Goal: Check status: Check status

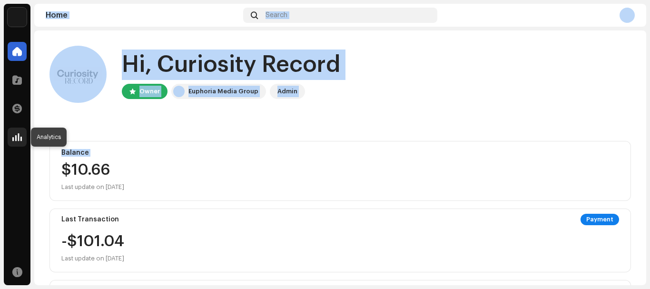
drag, startPoint x: 84, startPoint y: 168, endPoint x: 11, endPoint y: 139, distance: 78.2
click at [11, 139] on div "Curiosity Record Home Catalog Transactions Analytics Resources Curiosity Record…" at bounding box center [325, 144] width 650 height 289
click at [11, 139] on div at bounding box center [17, 137] width 19 height 19
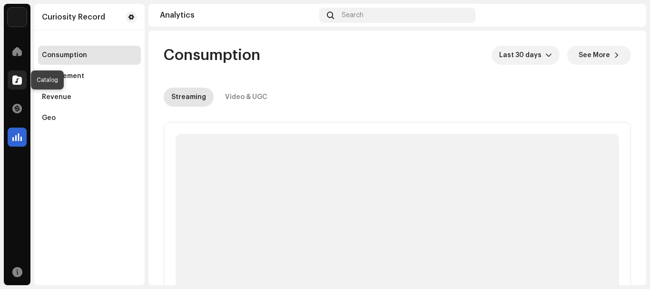
click at [15, 85] on div at bounding box center [17, 79] width 19 height 19
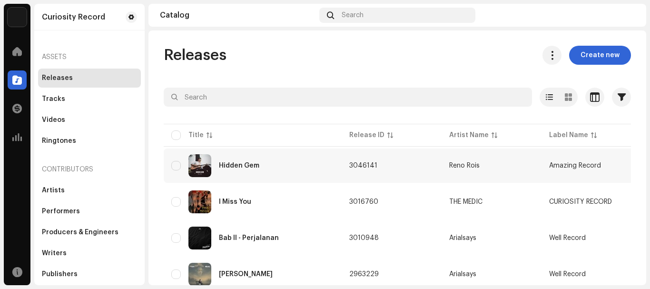
click at [442, 161] on td "Reno Rois" at bounding box center [492, 165] width 100 height 34
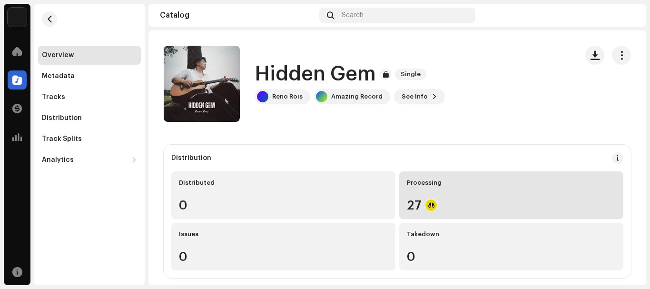
click at [407, 204] on div "27" at bounding box center [511, 205] width 209 height 12
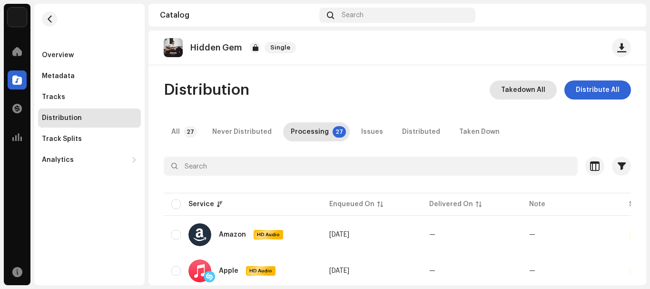
click at [531, 93] on span "Takedown All" at bounding box center [523, 89] width 44 height 19
click at [434, 74] on div "Not Eligible For Takedown The takedown cannot proceed because some of the relea…" at bounding box center [325, 144] width 650 height 289
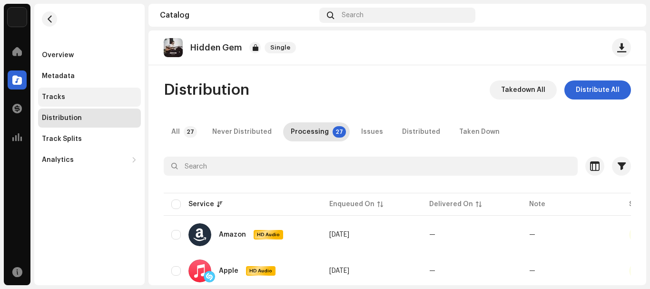
click at [53, 99] on div "Tracks" at bounding box center [53, 97] width 23 height 8
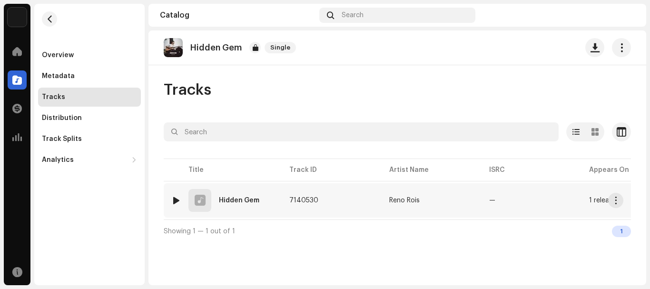
click at [199, 200] on div at bounding box center [200, 200] width 11 height 0
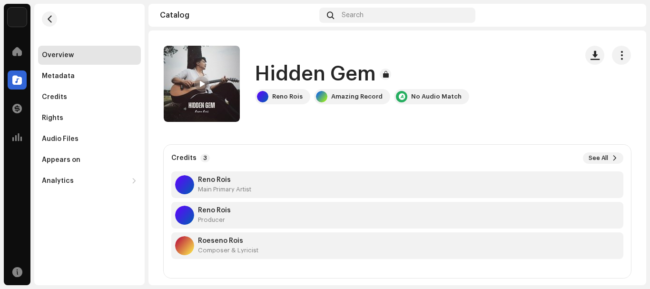
click at [612, 66] on div at bounding box center [608, 84] width 46 height 76
click at [615, 60] on button "button" at bounding box center [621, 55] width 19 height 19
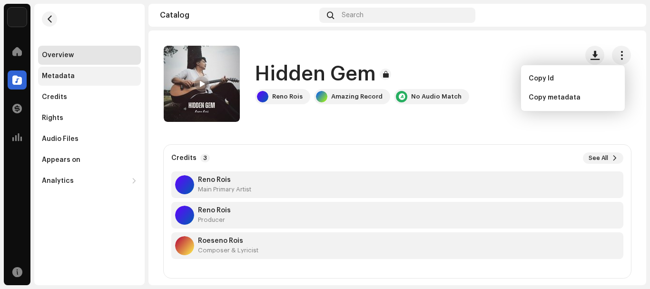
click at [59, 83] on div "Metadata" at bounding box center [89, 76] width 103 height 19
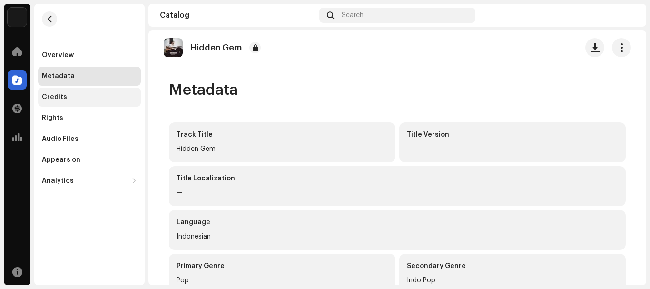
click at [60, 94] on div "Credits" at bounding box center [54, 97] width 25 height 8
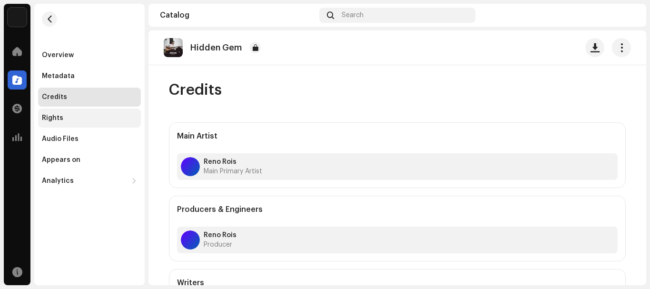
click at [59, 113] on div "Rights" at bounding box center [89, 117] width 103 height 19
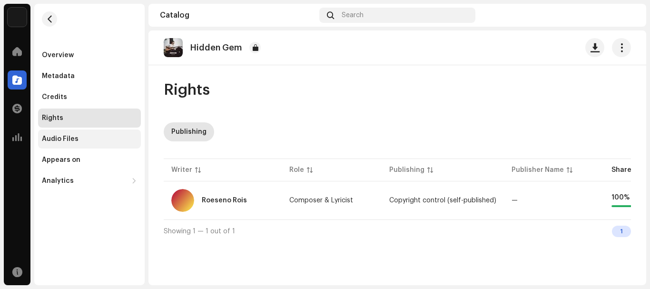
click at [77, 134] on div "Audio Files" at bounding box center [89, 138] width 103 height 19
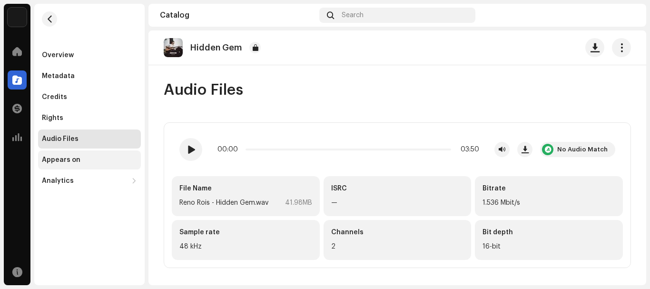
click at [72, 156] on div "Appears on" at bounding box center [61, 160] width 39 height 8
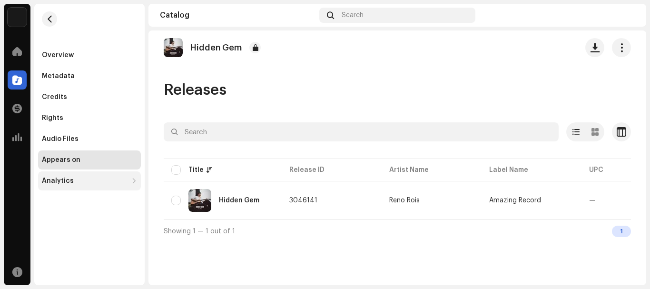
click at [82, 174] on div "Analytics" at bounding box center [89, 180] width 103 height 19
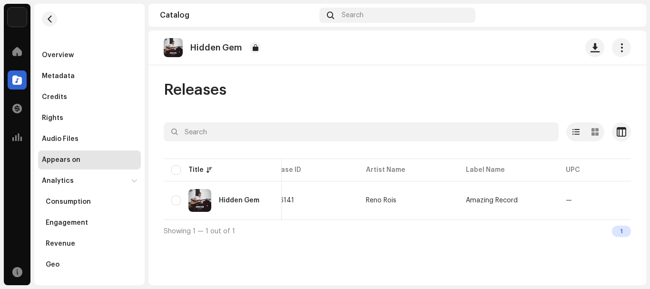
scroll to position [0, 22]
click at [192, 202] on img at bounding box center [199, 200] width 23 height 23
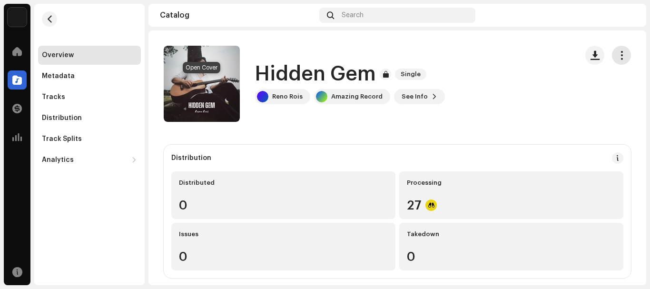
drag, startPoint x: 200, startPoint y: 82, endPoint x: 619, endPoint y: 59, distance: 419.4
click at [619, 59] on span "button" at bounding box center [621, 55] width 9 height 8
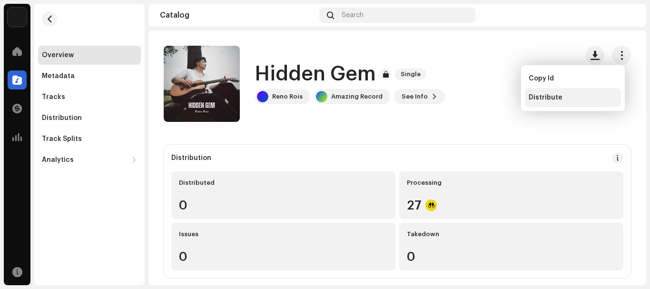
click at [544, 94] on span "Distribute" at bounding box center [546, 98] width 34 height 8
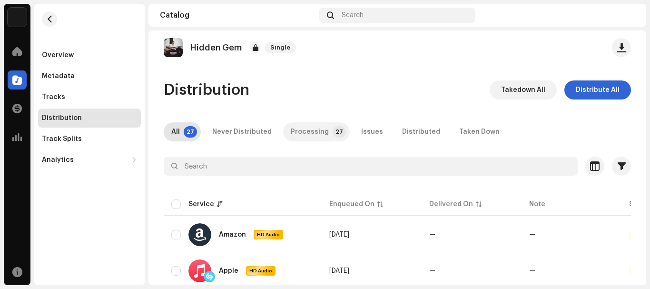
click at [300, 126] on div "Processing" at bounding box center [310, 131] width 38 height 19
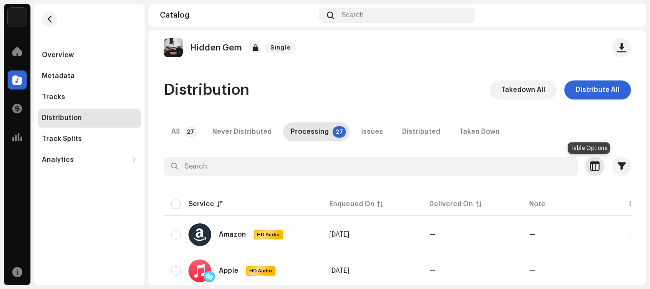
click at [590, 165] on span "button" at bounding box center [595, 166] width 10 height 8
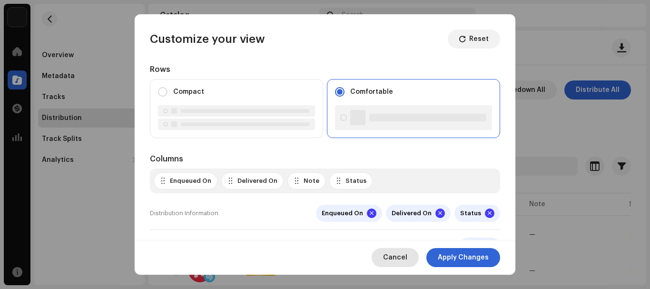
click at [400, 258] on span "Cancel" at bounding box center [395, 257] width 24 height 19
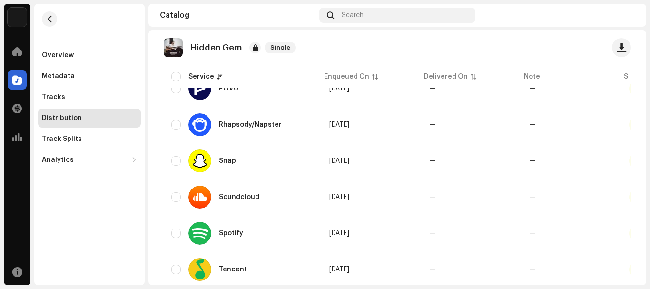
scroll to position [938, 0]
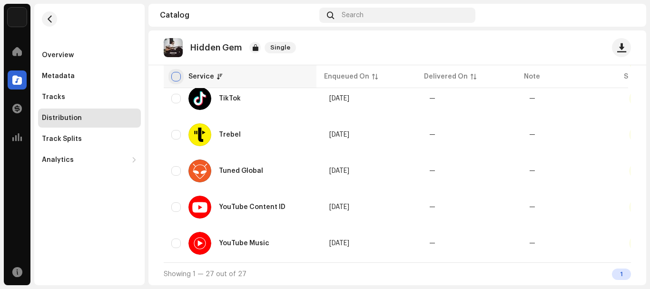
click at [179, 76] on input "checkbox" at bounding box center [176, 77] width 10 height 10
checkbox input "true"
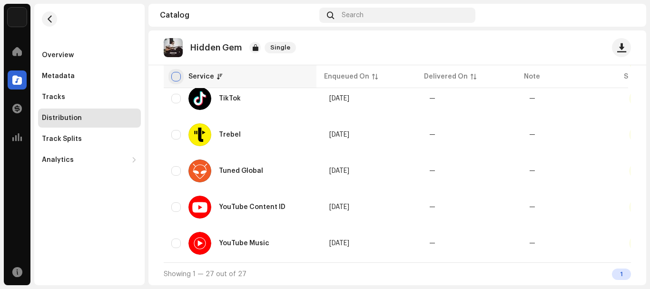
checkbox input "true"
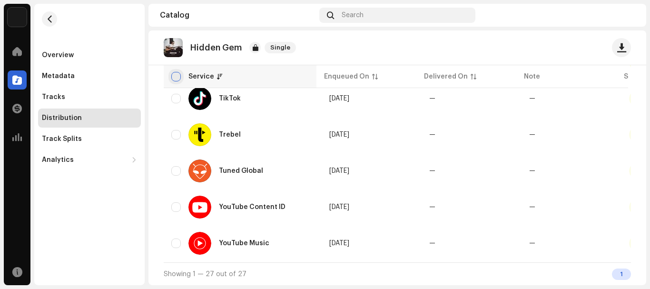
checkbox input "true"
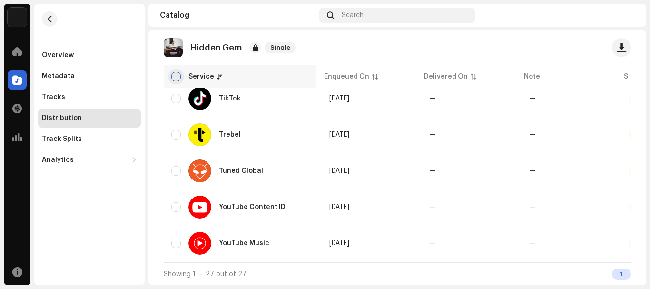
checkbox input "true"
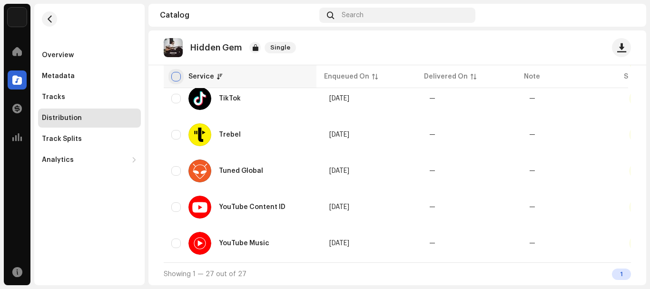
checkbox input "true"
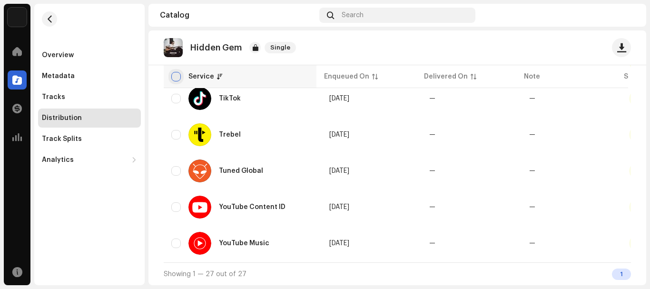
checkbox input "true"
drag, startPoint x: 198, startPoint y: 75, endPoint x: 193, endPoint y: 77, distance: 5.9
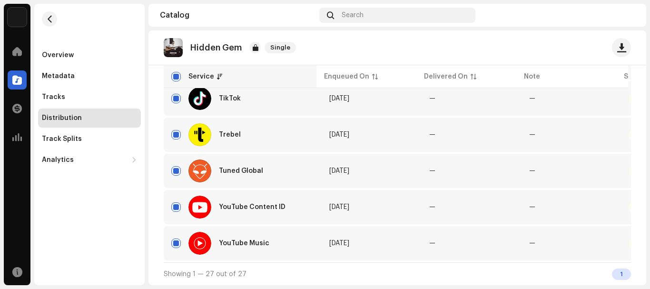
click at [193, 77] on div "Service" at bounding box center [201, 77] width 26 height 10
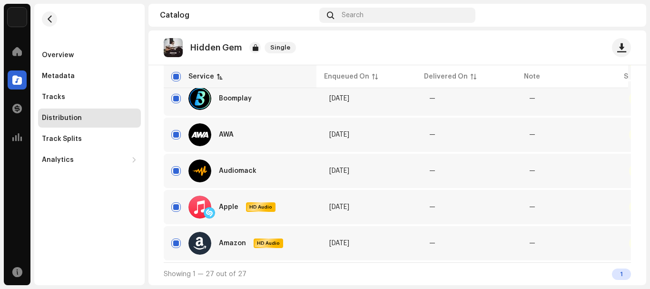
click at [193, 77] on div "Service" at bounding box center [201, 77] width 26 height 10
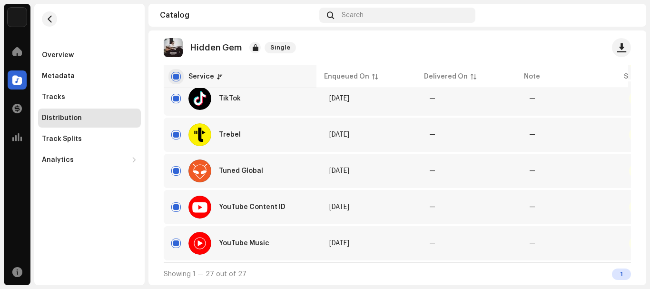
click at [172, 79] on input "checkbox" at bounding box center [176, 77] width 10 height 10
checkbox input "false"
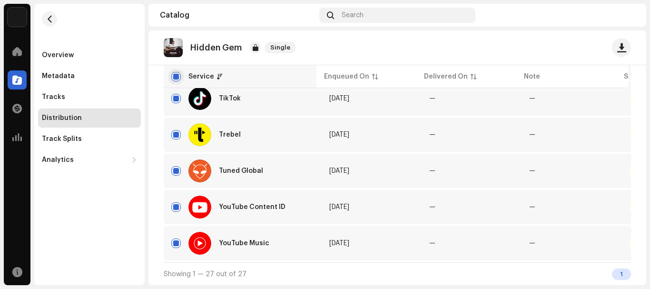
checkbox input "false"
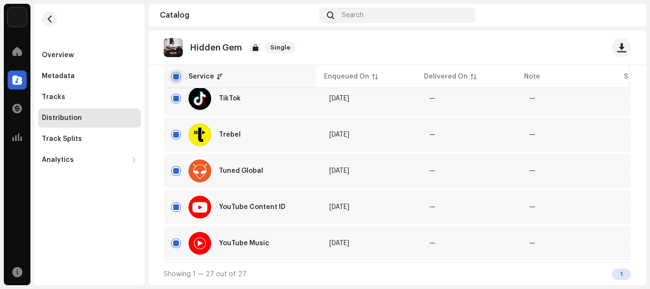
checkbox input "false"
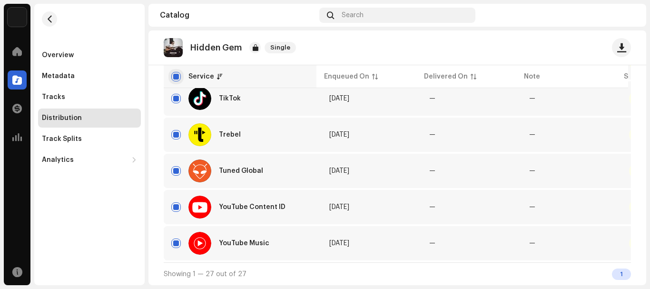
checkbox input "false"
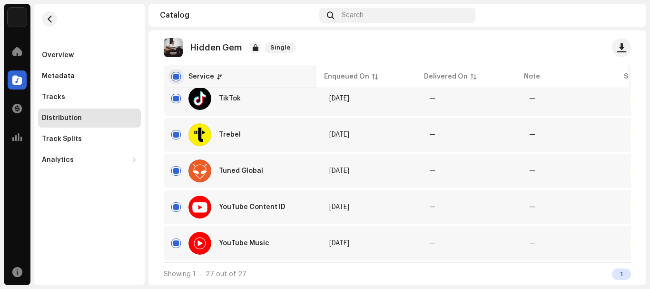
checkbox input "false"
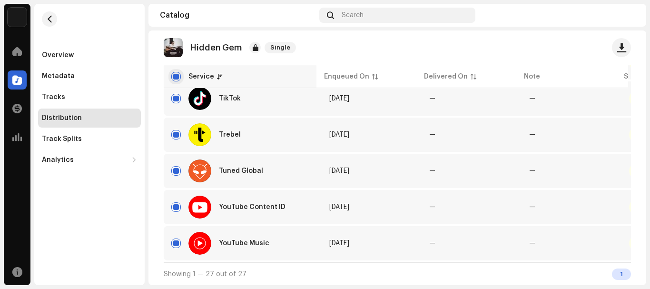
checkbox input "false"
click at [609, 98] on span "button" at bounding box center [610, 99] width 7 height 8
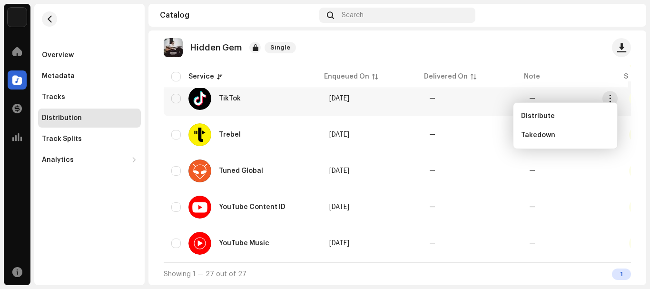
click at [649, 77] on div "Curiosity Record Home Catalog Transactions Analytics Resources Overview Metadat…" at bounding box center [325, 144] width 650 height 289
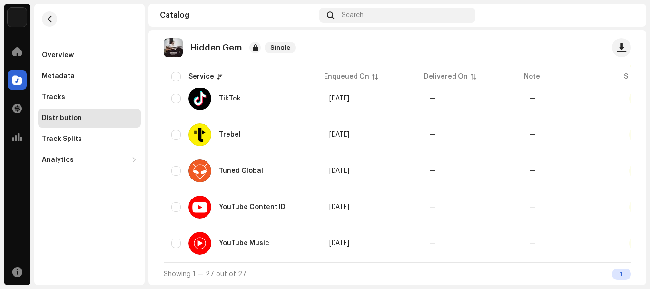
click at [649, 77] on div "Curiosity Record Home Catalog Transactions Analytics Resources Overview Metadat…" at bounding box center [325, 144] width 650 height 289
click at [49, 136] on div "Track Splits" at bounding box center [62, 139] width 40 height 8
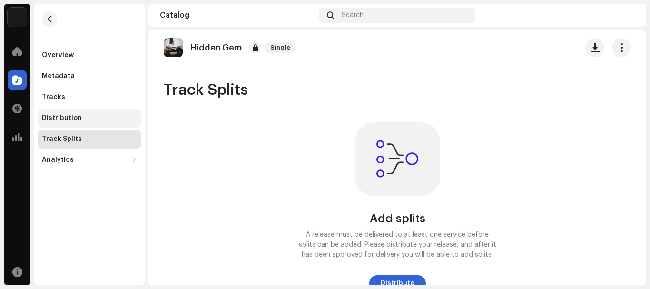
click at [59, 119] on div "Distribution" at bounding box center [62, 118] width 40 height 8
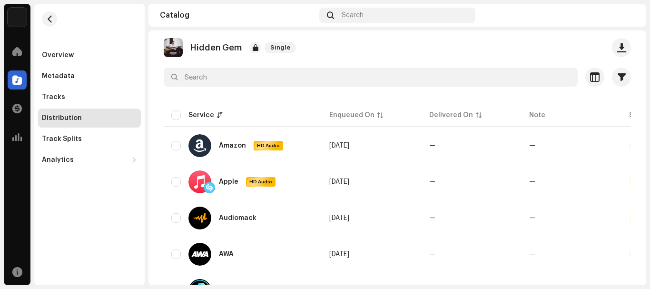
scroll to position [91, 0]
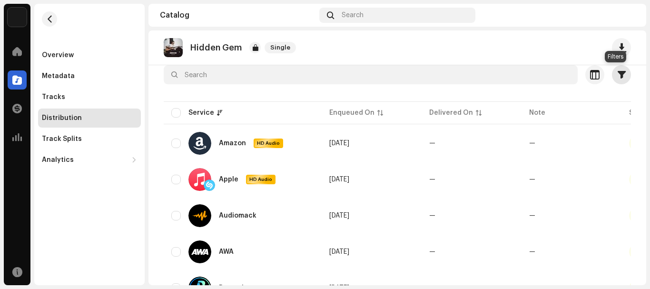
click at [618, 72] on span "button" at bounding box center [622, 75] width 8 height 8
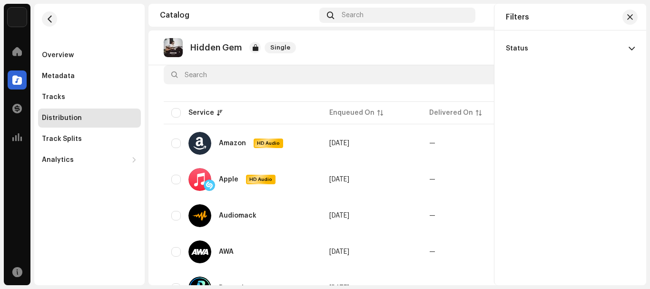
click at [595, 41] on p-accordion-header "Status" at bounding box center [570, 48] width 129 height 21
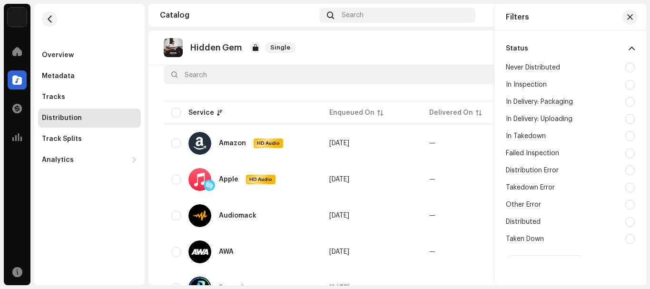
click at [550, 80] on div "In Inspection" at bounding box center [570, 84] width 129 height 17
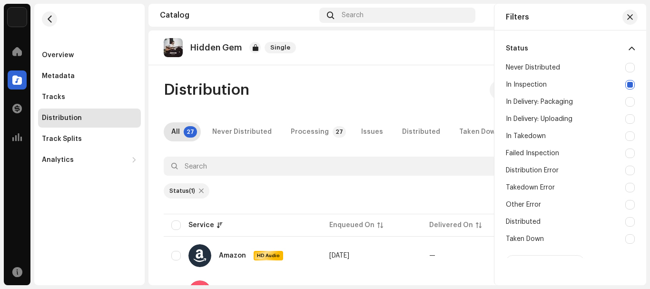
click at [527, 88] on div "In Inspection" at bounding box center [526, 85] width 41 height 8
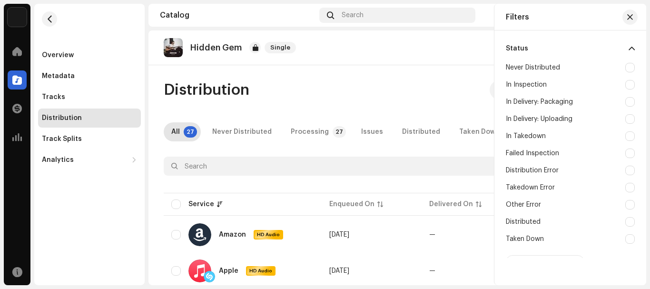
click at [527, 88] on div "In Inspection" at bounding box center [526, 85] width 41 height 8
checkbox input "true"
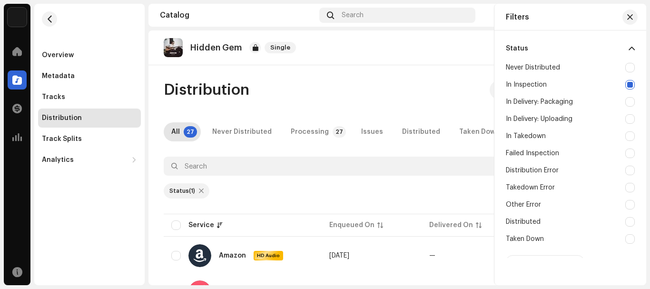
click at [532, 171] on div "Distribution Error" at bounding box center [532, 171] width 53 height 8
checkbox input "true"
click at [540, 89] on div "In Inspection" at bounding box center [570, 84] width 129 height 17
checkbox input "false"
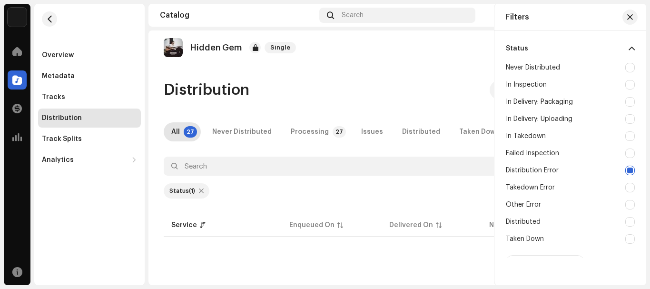
click at [521, 150] on div "Failed Inspection" at bounding box center [532, 153] width 53 height 8
checkbox input "true"
click at [521, 168] on div "Distribution Error" at bounding box center [532, 171] width 53 height 8
checkbox input "false"
drag, startPoint x: 522, startPoint y: 153, endPoint x: 523, endPoint y: 111, distance: 42.4
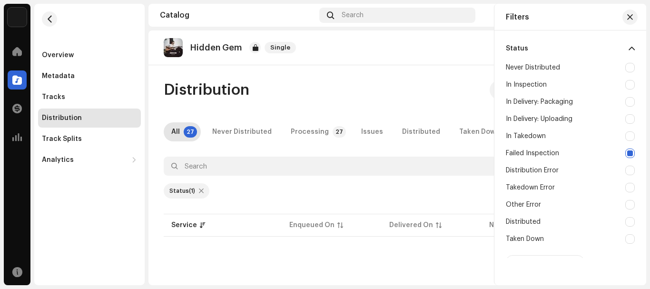
click at [522, 153] on div "Failed Inspection" at bounding box center [532, 153] width 53 height 8
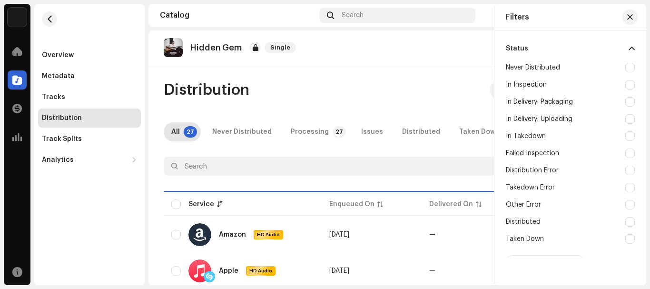
checkbox input "false"
click at [523, 110] on re-m-filter-distribution "Never Distributed In Inspection In Delivery: Packaging In Delivery: Uploading I…" at bounding box center [570, 172] width 129 height 227
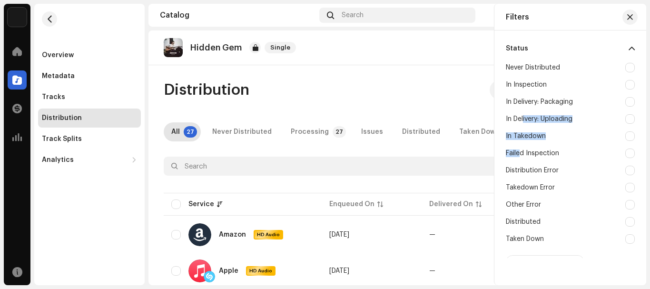
click at [523, 110] on div "In Delivery: Uploading" at bounding box center [570, 118] width 129 height 17
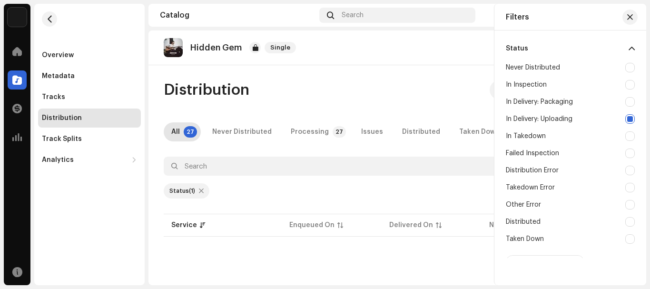
click at [523, 110] on div "In Delivery: Uploading" at bounding box center [570, 118] width 129 height 17
checkbox input "false"
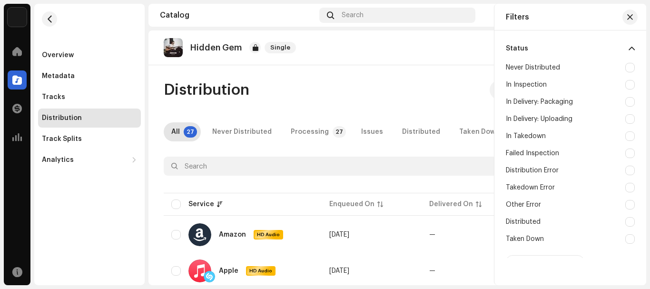
click at [521, 88] on div "In Inspection" at bounding box center [526, 85] width 41 height 8
checkbox input "true"
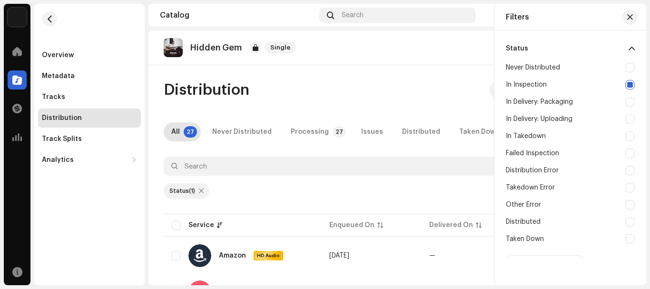
click at [357, 208] on re-m-filter-chips "Status (1)" at bounding box center [397, 194] width 467 height 36
click at [634, 13] on button "button" at bounding box center [629, 17] width 15 height 15
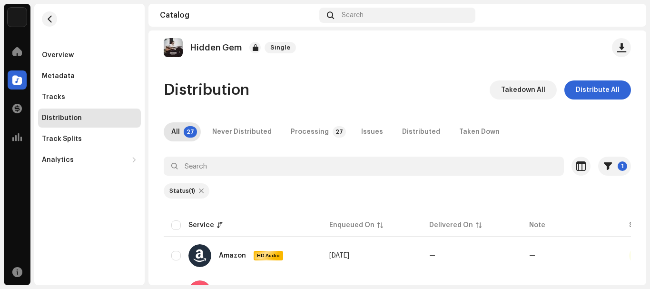
click at [611, 129] on div "All 27 Never Distributed Processing 27 Issues Distributed Taken Down" at bounding box center [397, 131] width 467 height 19
